Goal: Information Seeking & Learning: Find specific fact

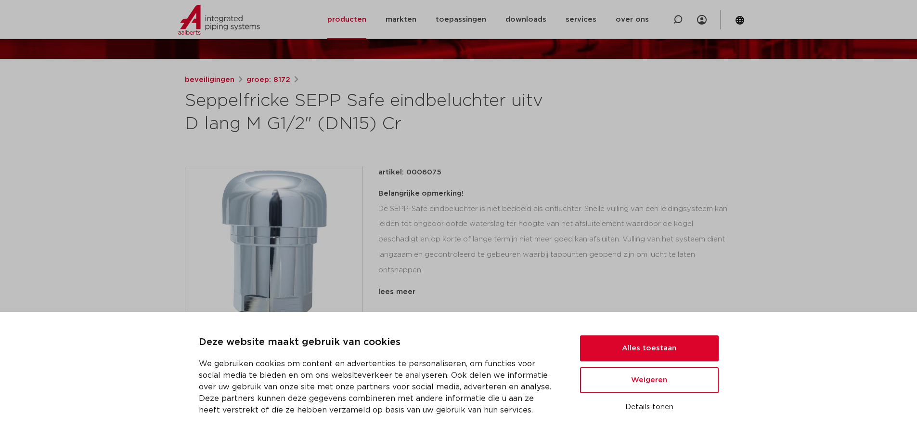
scroll to position [96, 0]
click at [655, 347] on button "Alles toestaan" at bounding box center [649, 348] width 139 height 26
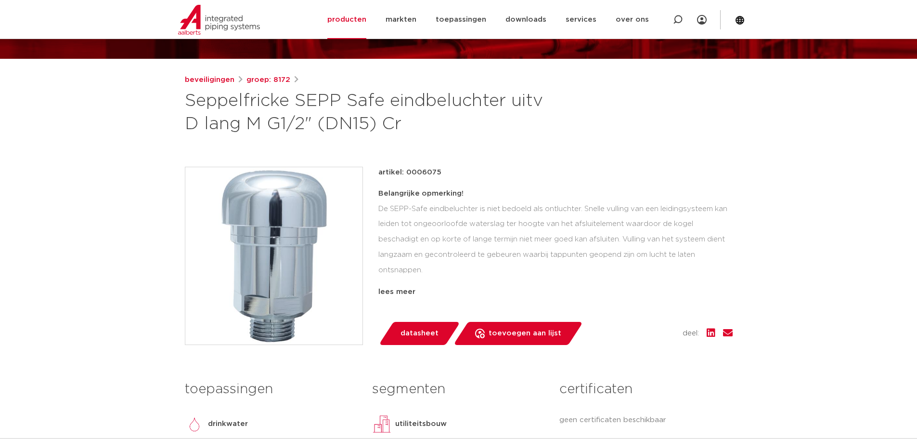
scroll to position [0, 0]
click at [348, 14] on link "producten" at bounding box center [347, 19] width 39 height 39
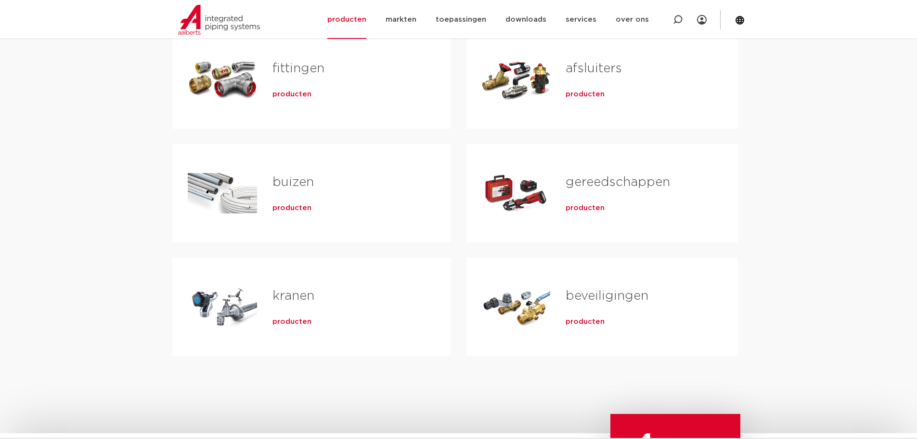
scroll to position [193, 0]
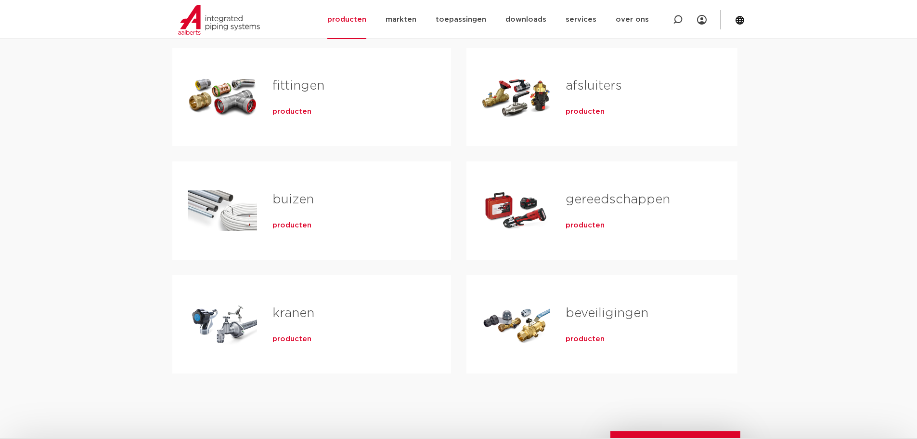
click at [589, 343] on span "producten" at bounding box center [585, 339] width 39 height 10
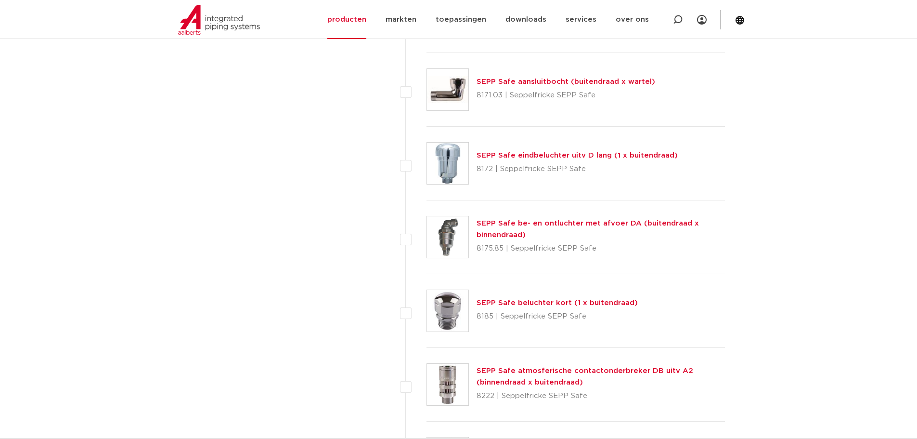
scroll to position [3179, 0]
click at [543, 223] on link "SEPP Safe be- en ontluchter met afvoer DA (buitendraad x binnendraad)" at bounding box center [588, 227] width 223 height 19
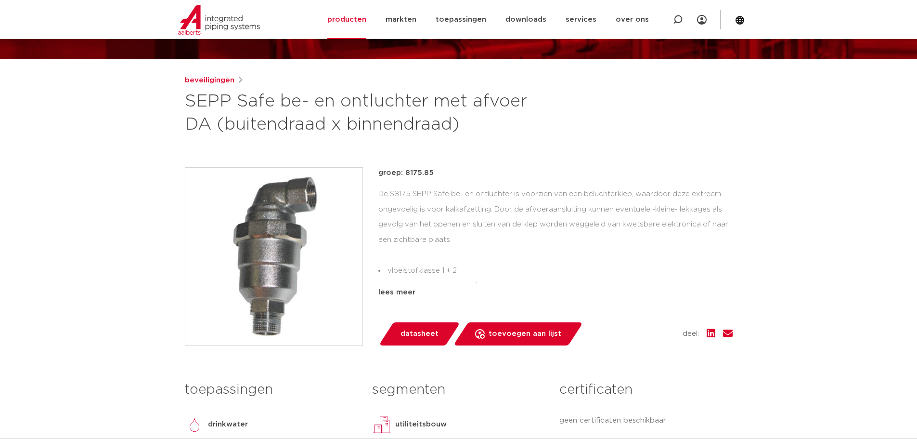
scroll to position [96, 0]
drag, startPoint x: 442, startPoint y: 172, endPoint x: 404, endPoint y: 173, distance: 38.1
click at [404, 173] on p "groep: 8175.85" at bounding box center [556, 173] width 354 height 12
copy p "8175.85"
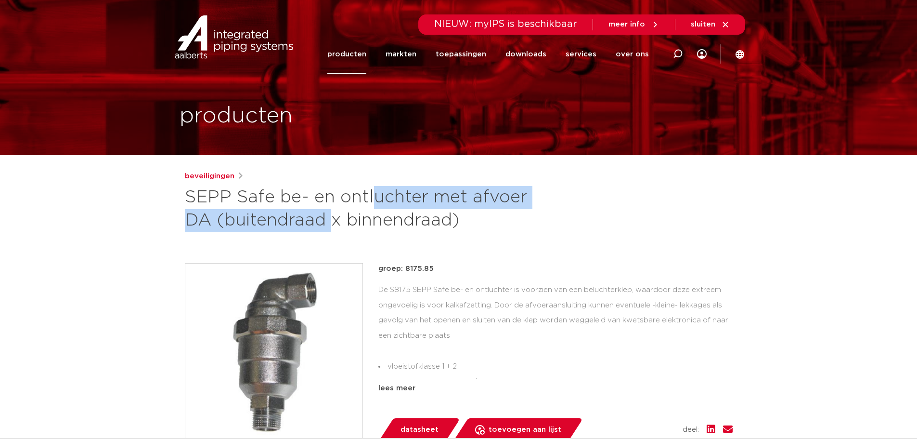
drag, startPoint x: 230, startPoint y: 191, endPoint x: 521, endPoint y: 201, distance: 291.5
click at [521, 201] on h1 "SEPP Safe be- en ontluchter met afvoer DA (buitendraad x binnendraad)" at bounding box center [366, 209] width 362 height 46
copy h1 "Safe be- en ontluchter met afvoer"
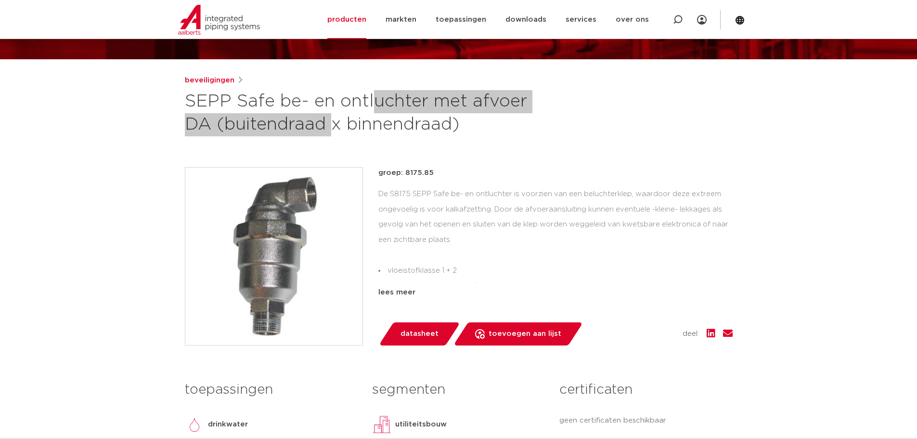
scroll to position [96, 0]
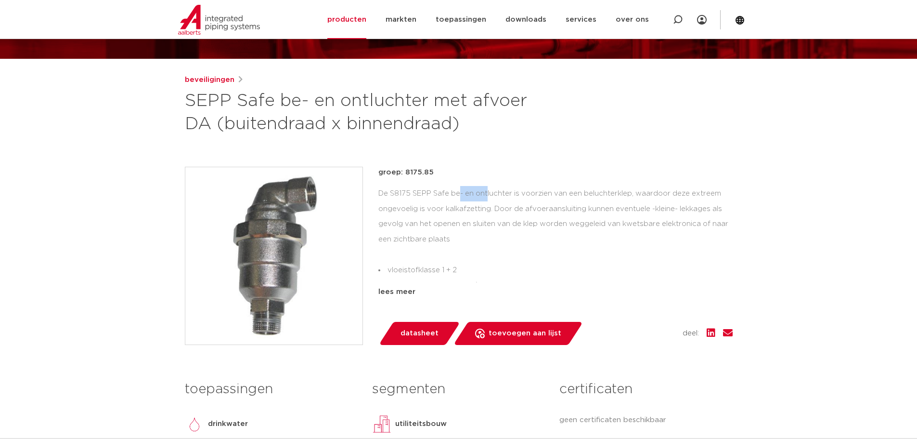
drag, startPoint x: 381, startPoint y: 193, endPoint x: 406, endPoint y: 193, distance: 25.5
click at [406, 193] on div "De S8175 SEPP Safe be- en ontluchter is voorzien van een beluchterklep, waardoo…" at bounding box center [556, 234] width 354 height 96
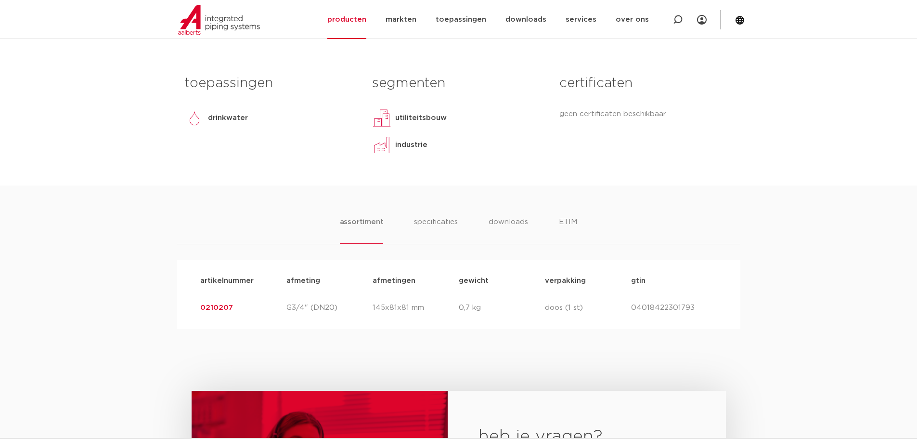
scroll to position [385, 0]
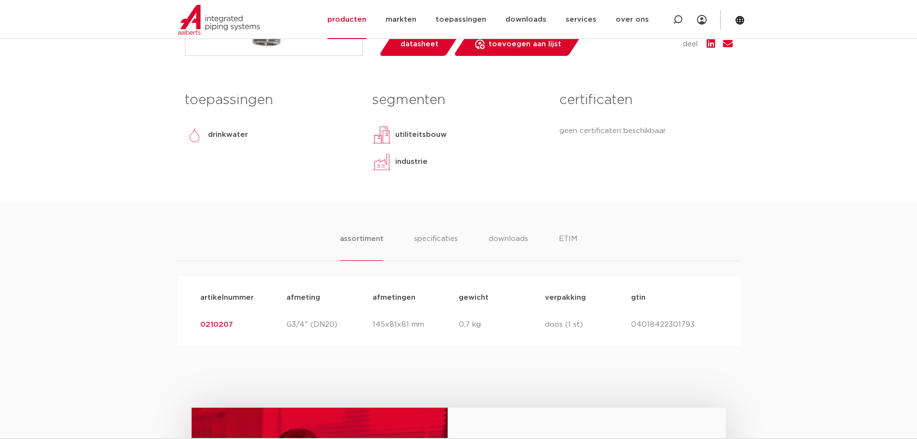
drag, startPoint x: 691, startPoint y: 322, endPoint x: 596, endPoint y: 332, distance: 95.8
click at [596, 332] on div "artikelnummer 0210207 afmeting G3/4" (DN20) afmetingen 145x81x81 mm gewicht 0,7…" at bounding box center [459, 324] width 533 height 27
copy div "gtin 04018422301793"
drag, startPoint x: 233, startPoint y: 323, endPoint x: 185, endPoint y: 323, distance: 48.2
click at [185, 323] on div "artikelnummer afmeting afmetingen gewicht verpakking gtin artikelnummer 0210207…" at bounding box center [458, 310] width 563 height 69
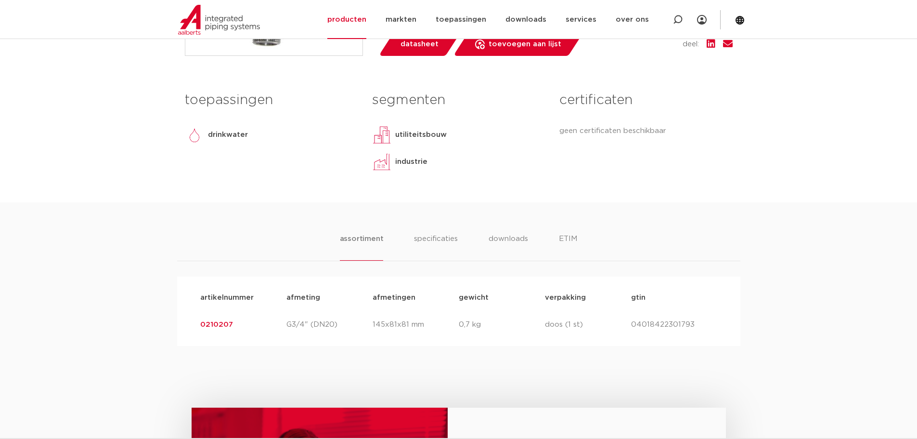
copy link "0210207"
